Goal: Task Accomplishment & Management: Complete application form

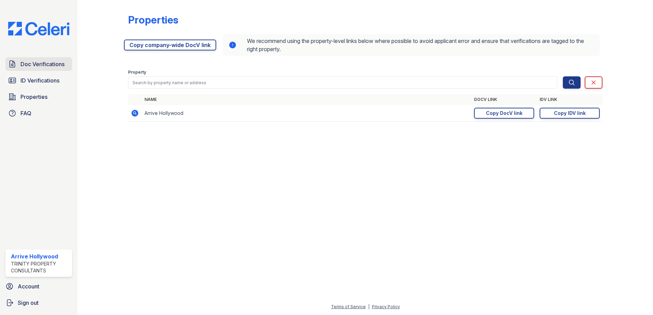
click at [41, 68] on span "Doc Verifications" at bounding box center [42, 64] width 44 height 8
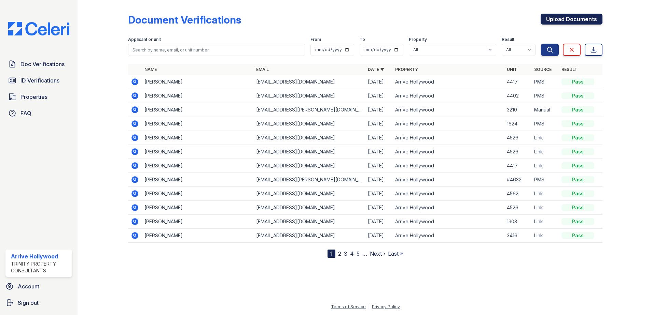
click at [570, 20] on link "Upload Documents" at bounding box center [571, 19] width 62 height 11
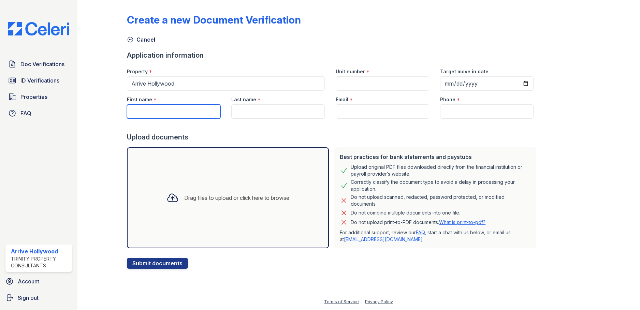
click at [197, 110] on input "First name" at bounding box center [174, 111] width 94 height 14
drag, startPoint x: 198, startPoint y: 109, endPoint x: 148, endPoint y: 113, distance: 50.7
click at [148, 113] on input "Hailie Redd" at bounding box center [174, 111] width 94 height 14
type input "Hailie"
click at [268, 105] on input "Last name" at bounding box center [278, 111] width 94 height 14
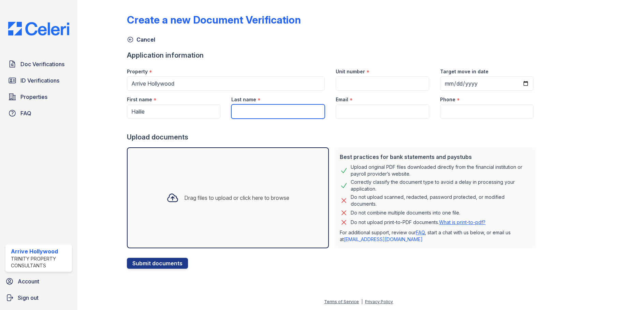
paste input "Redd"
type input "Redd"
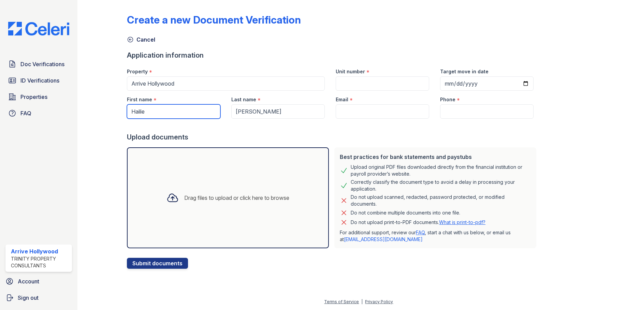
click at [163, 114] on input "Hailie" at bounding box center [174, 111] width 94 height 14
type input "Hailie"
click at [364, 110] on input "Email" at bounding box center [383, 111] width 94 height 14
click at [306, 132] on div at bounding box center [333, 126] width 412 height 14
click at [364, 107] on input "Email" at bounding box center [383, 111] width 94 height 14
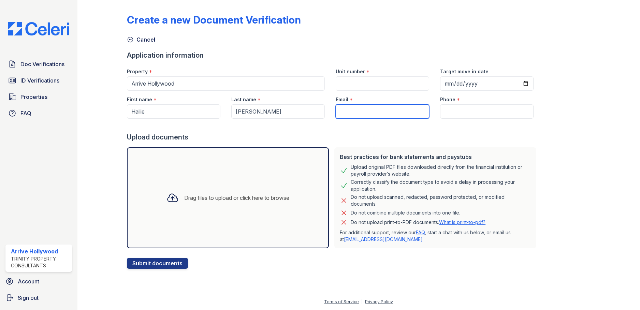
paste input "reddhailie@gmail.com"
type input "reddhailie@gmail.com"
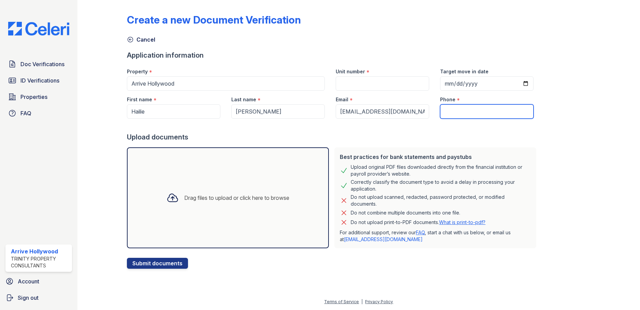
click at [470, 108] on input "Phone" at bounding box center [487, 111] width 94 height 14
click at [455, 111] on input "Phone" at bounding box center [487, 111] width 94 height 14
paste input "424) 333-6950"
type input "424) 333-6950"
click at [371, 82] on input "Unit number" at bounding box center [383, 83] width 94 height 14
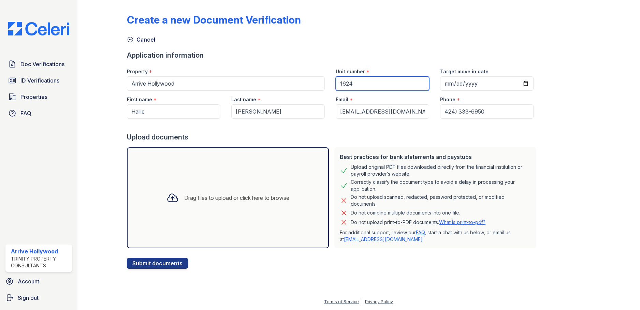
type input "1624"
click at [277, 61] on form "Application information Property * Arrive Hollywood Unit number * 1624 Target m…" at bounding box center [333, 160] width 412 height 218
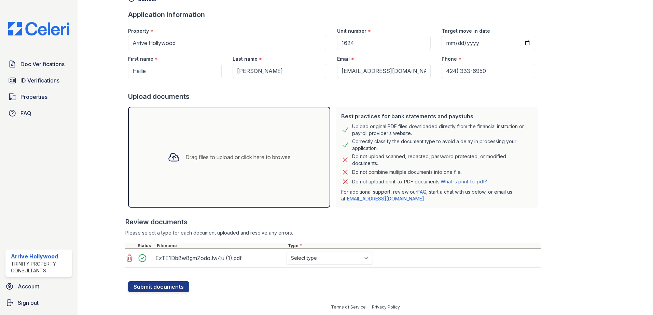
scroll to position [41, 0]
click at [336, 255] on select "Select type Paystub Bank Statement Offer Letter Tax Documents Benefit Award Let…" at bounding box center [329, 258] width 86 height 13
click at [325, 254] on select "Select type Paystub Bank Statement Offer Letter Tax Documents Benefit Award Let…" at bounding box center [329, 258] width 86 height 13
click at [346, 258] on select "Select type Paystub Bank Statement Offer Letter Tax Documents Benefit Award Let…" at bounding box center [329, 258] width 86 height 13
click at [352, 266] on div "EzTE1Db8w8gmZodoJw4u (1).pdf Select type Paystub Bank Statement Offer Letter Ta…" at bounding box center [332, 258] width 415 height 19
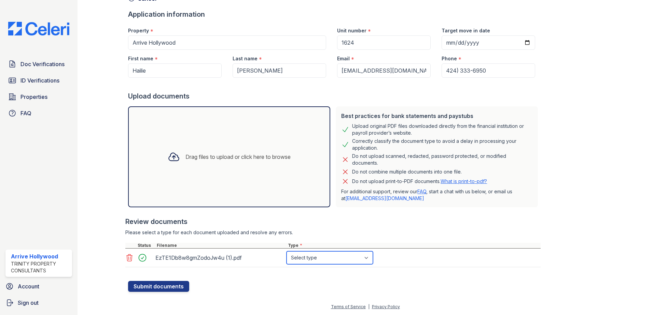
click at [349, 261] on select "Select type Paystub Bank Statement Offer Letter Tax Documents Benefit Award Let…" at bounding box center [329, 258] width 86 height 13
click at [308, 254] on select "Select type Paystub Bank Statement Offer Letter Tax Documents Benefit Award Let…" at bounding box center [329, 258] width 86 height 13
select select "other"
click at [286, 252] on select "Select type Paystub Bank Statement Offer Letter Tax Documents Benefit Award Let…" at bounding box center [329, 258] width 86 height 13
click at [229, 283] on form "Application information Property * Arrive Hollywood Unit number * 1624 Target m…" at bounding box center [334, 151] width 412 height 283
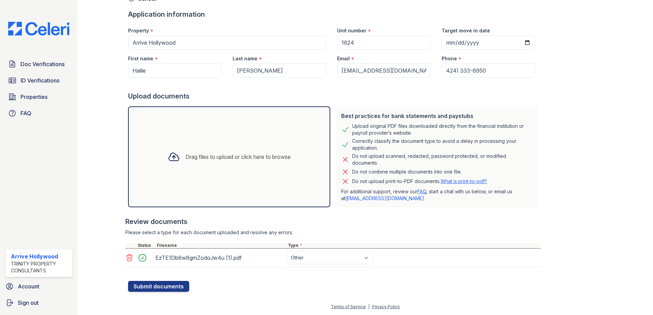
click at [181, 292] on div "Create a new Document Verification Cancel Application information Property * Ar…" at bounding box center [364, 131] width 553 height 344
drag, startPoint x: 181, startPoint y: 292, endPoint x: 170, endPoint y: 287, distance: 12.2
click at [170, 287] on button "Submit documents" at bounding box center [158, 286] width 61 height 11
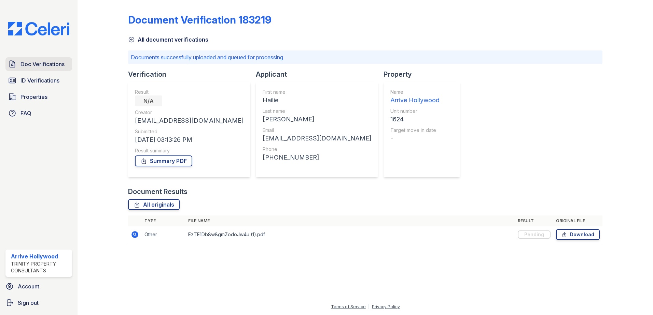
click at [37, 65] on span "Doc Verifications" at bounding box center [42, 64] width 44 height 8
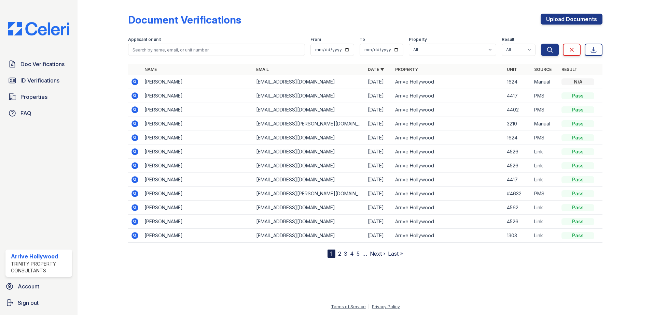
click at [137, 81] on icon at bounding box center [134, 82] width 7 height 7
click at [133, 98] on icon at bounding box center [134, 96] width 7 height 7
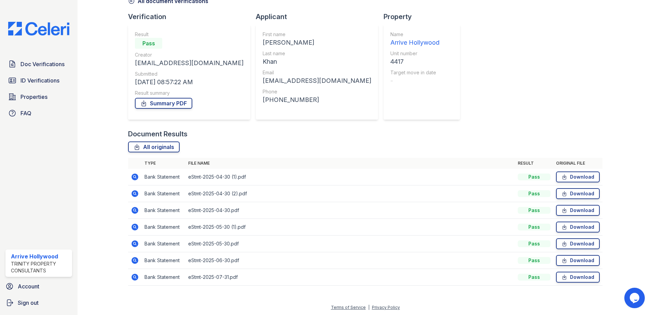
scroll to position [39, 0]
click at [136, 279] on icon at bounding box center [134, 276] width 7 height 7
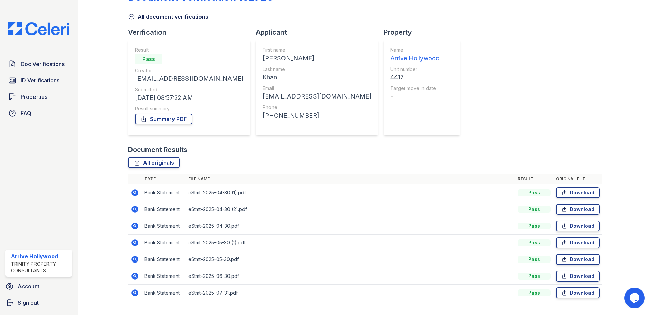
scroll to position [34, 0]
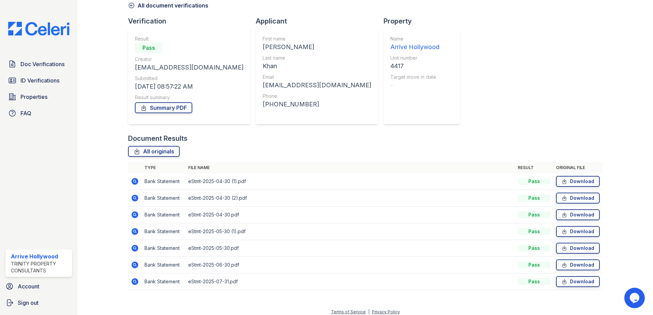
click at [131, 180] on icon at bounding box center [135, 182] width 8 height 8
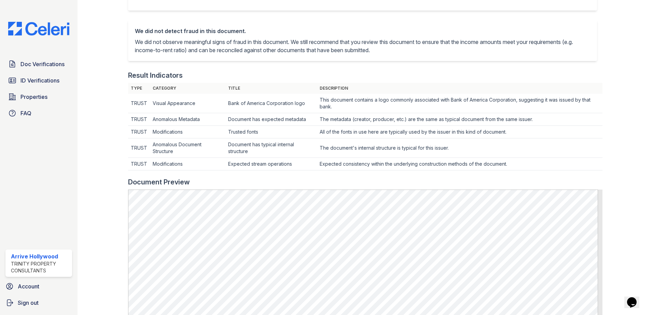
scroll to position [273, 0]
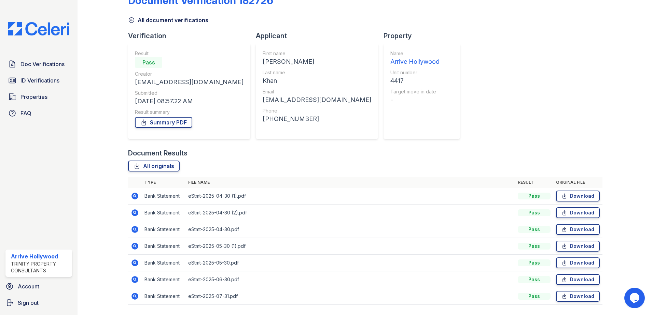
scroll to position [39, 0]
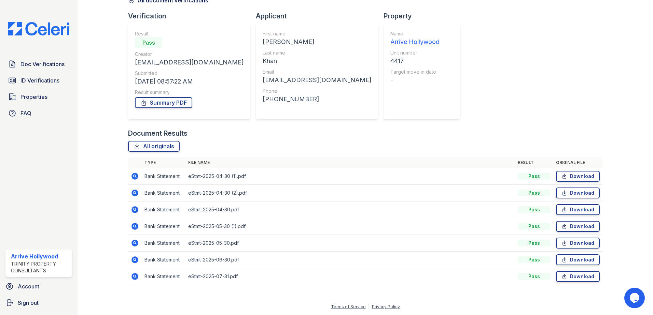
click at [134, 274] on icon at bounding box center [134, 276] width 7 height 7
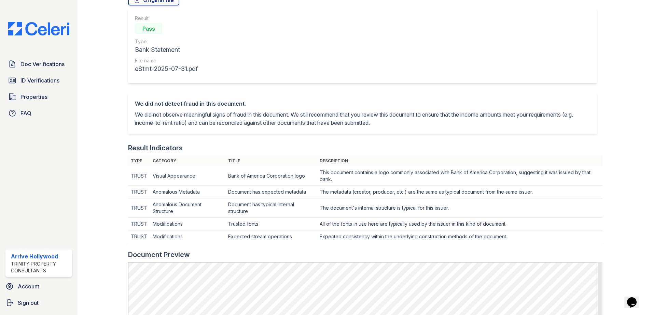
scroll to position [354, 0]
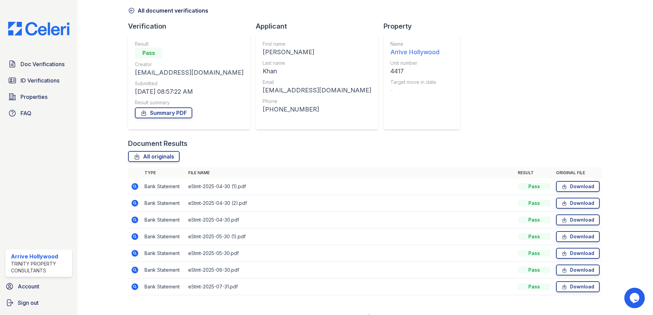
scroll to position [39, 0]
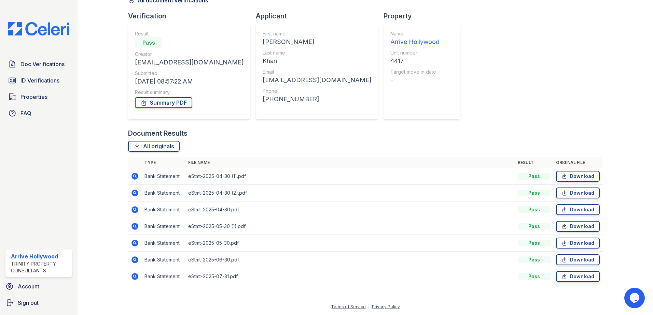
click at [137, 257] on icon at bounding box center [135, 260] width 8 height 8
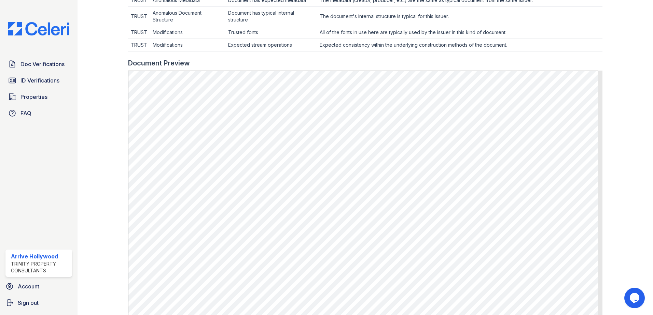
scroll to position [239, 0]
